Goal: Task Accomplishment & Management: Manage account settings

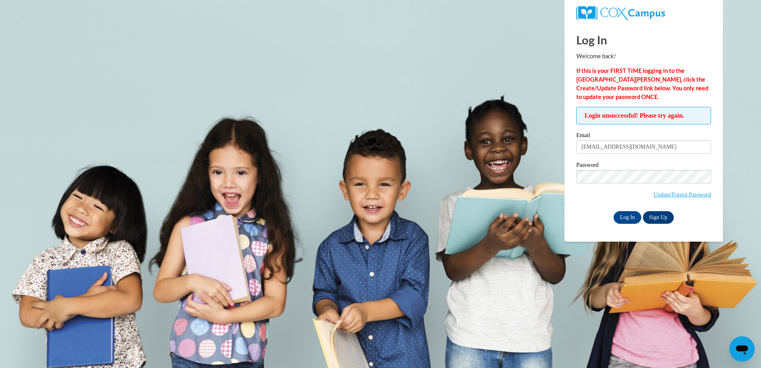
click at [680, 198] on span "Update/Forgot Password" at bounding box center [682, 194] width 57 height 9
click at [680, 195] on link "Update/Forgot Password" at bounding box center [682, 195] width 57 height 6
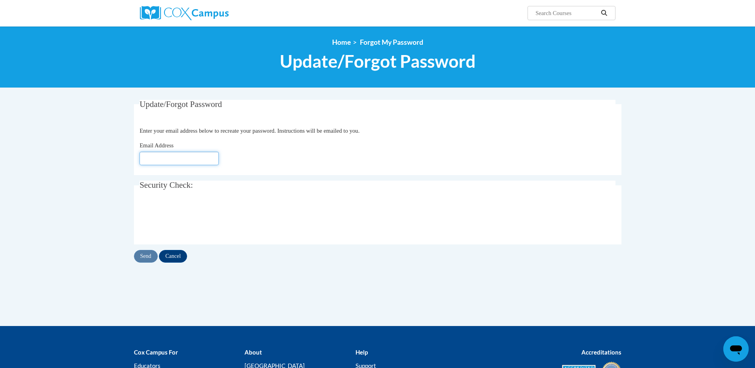
click at [164, 163] on input "Email Address" at bounding box center [179, 158] width 79 height 13
type input "evelyntoomer867@gmail.com"
click at [148, 259] on input "Send" at bounding box center [146, 256] width 24 height 13
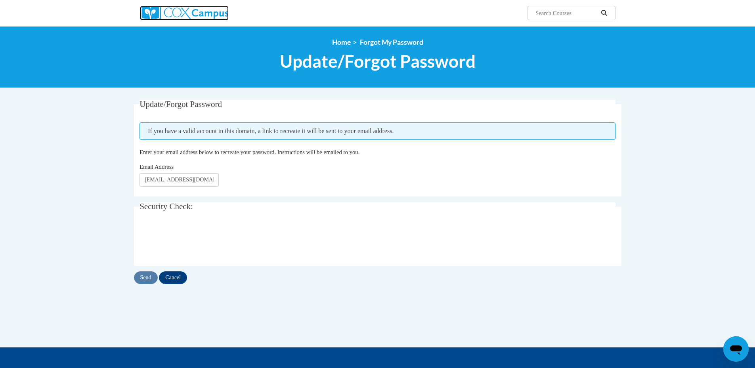
click at [207, 15] on img at bounding box center [184, 13] width 89 height 14
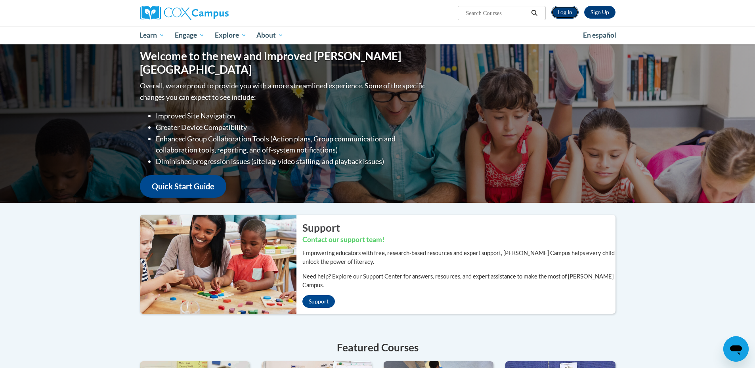
click at [565, 11] on link "Log In" at bounding box center [565, 12] width 27 height 13
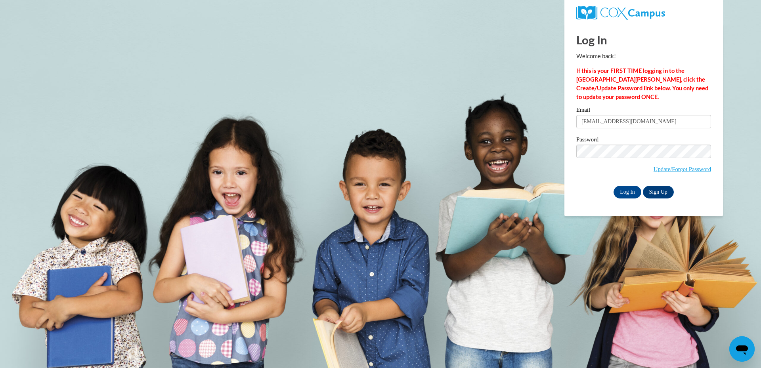
click at [599, 129] on div "Email queenmf325@gmail.com" at bounding box center [644, 120] width 135 height 27
click at [599, 127] on input "queenmf325@gmail.com" at bounding box center [644, 121] width 135 height 13
click at [600, 125] on input "queenmf325@gmail.com" at bounding box center [644, 121] width 135 height 13
click at [601, 125] on input "queenmf325@gmail.com" at bounding box center [644, 121] width 135 height 13
click at [601, 124] on input "queenmf325@gmail.com" at bounding box center [644, 121] width 135 height 13
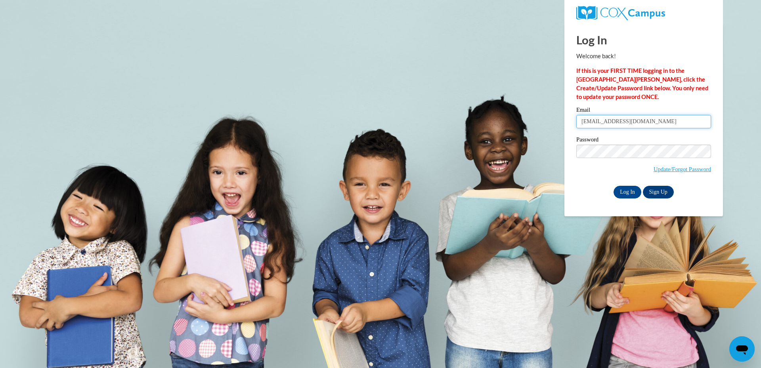
click at [601, 123] on input "queenmf325@gmail.com" at bounding box center [644, 121] width 135 height 13
type input "evelyntoomer867@gmail.com"
click at [579, 171] on span "Update/Forgot Password" at bounding box center [644, 161] width 135 height 33
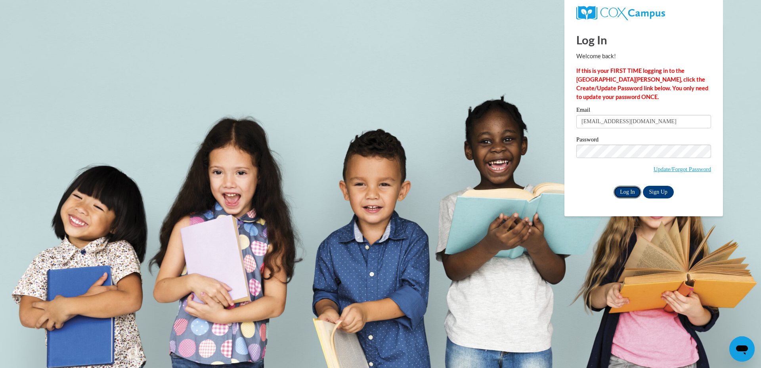
click at [628, 193] on input "Log In" at bounding box center [628, 192] width 28 height 13
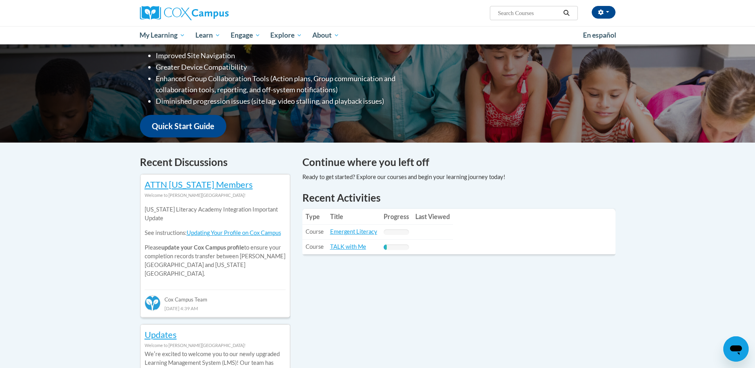
scroll to position [159, 0]
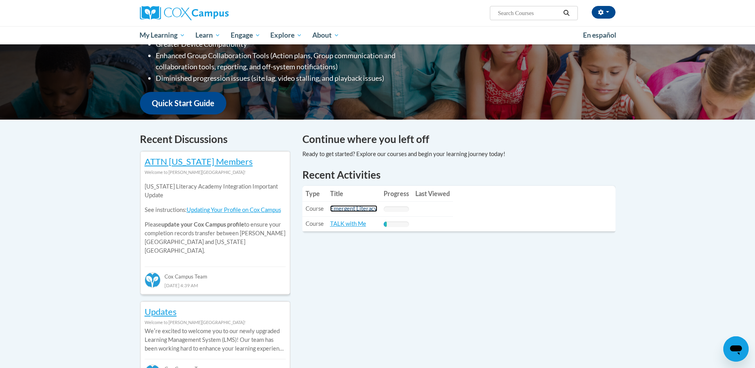
click at [351, 208] on link "Emergent Literacy" at bounding box center [353, 208] width 47 height 7
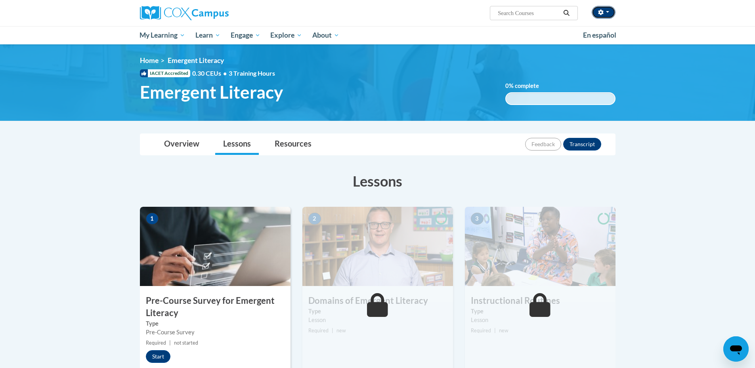
click at [615, 11] on button "button" at bounding box center [604, 12] width 24 height 13
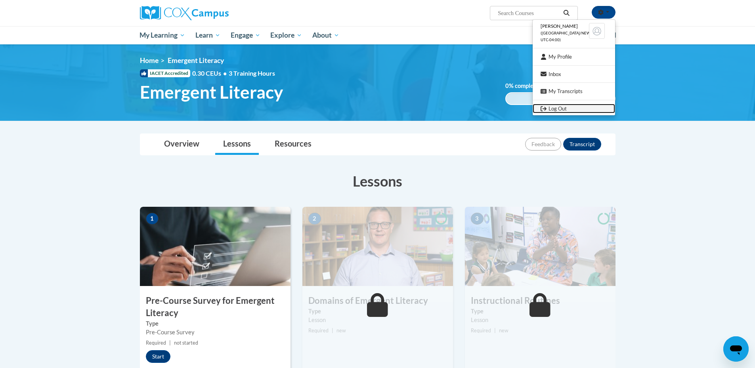
click at [556, 110] on link "Log Out" at bounding box center [574, 109] width 82 height 10
